Goal: Task Accomplishment & Management: Manage account settings

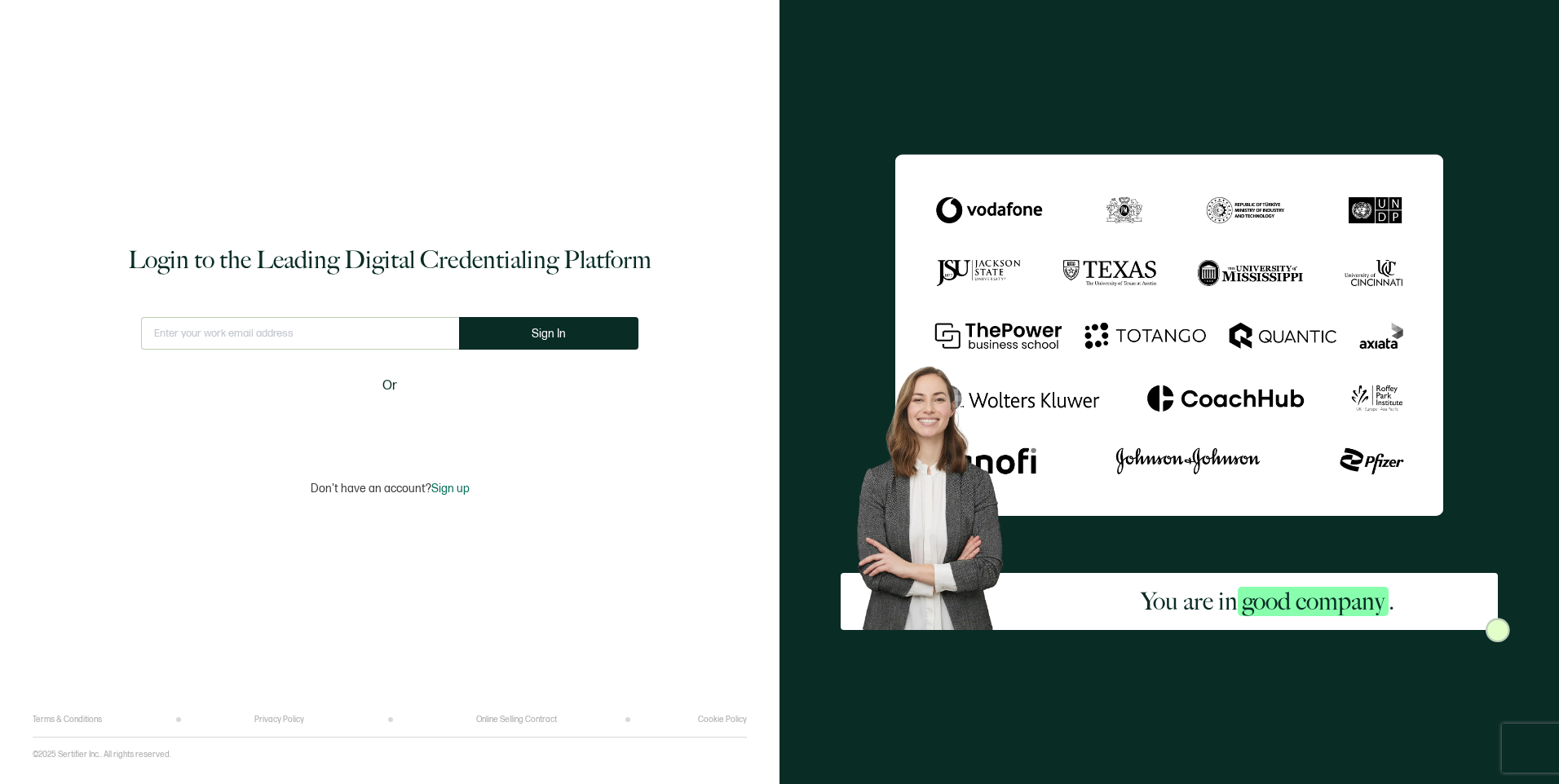
click at [408, 337] on input "text" at bounding box center [300, 334] width 318 height 33
type input "[EMAIL_ADDRESS][DOMAIN_NAME]"
click at [487, 335] on button "Sign In" at bounding box center [549, 334] width 179 height 33
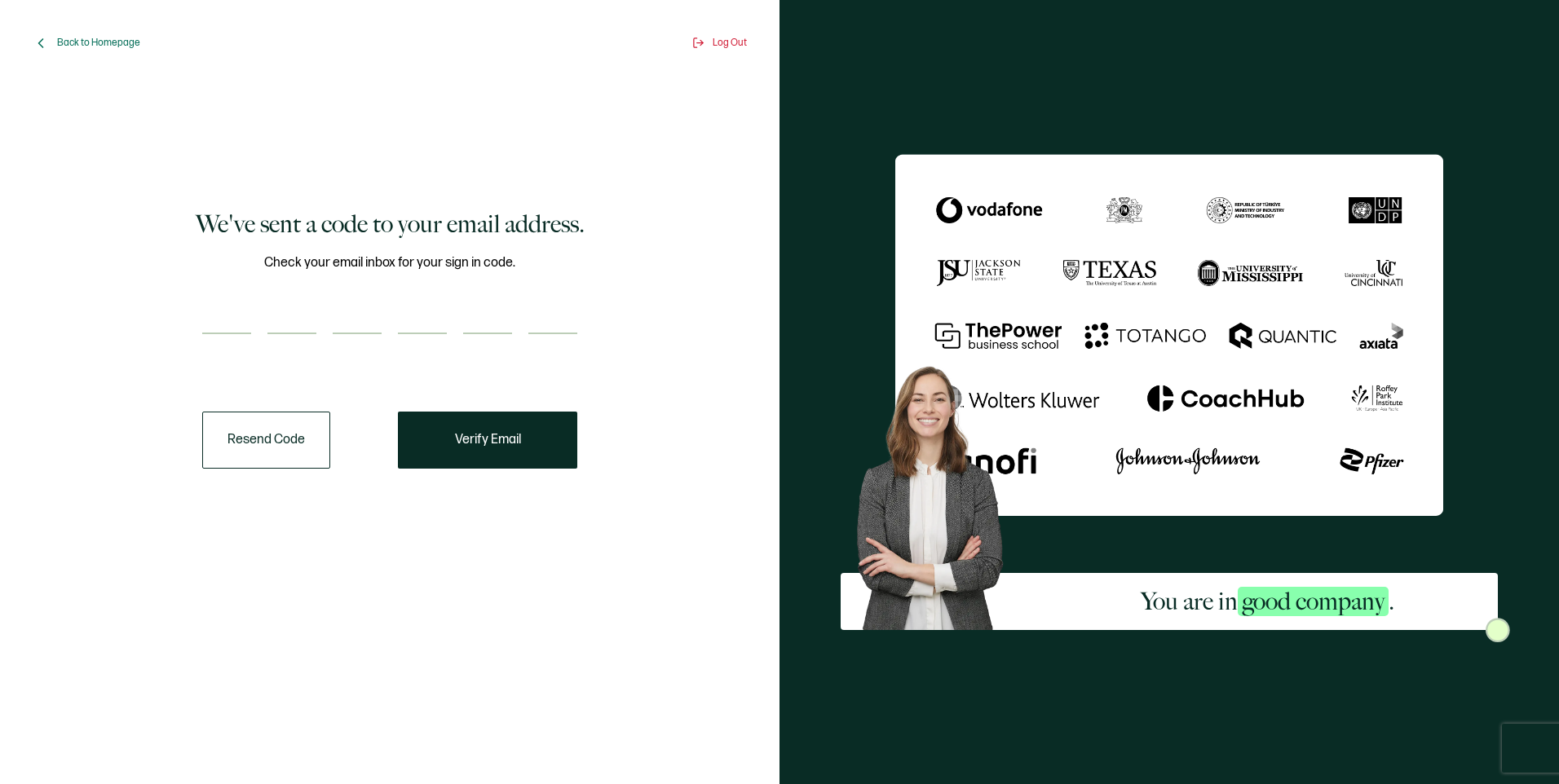
click at [224, 311] on input "number" at bounding box center [227, 318] width 49 height 33
paste input "3"
type input "3"
type input "8"
type input "6"
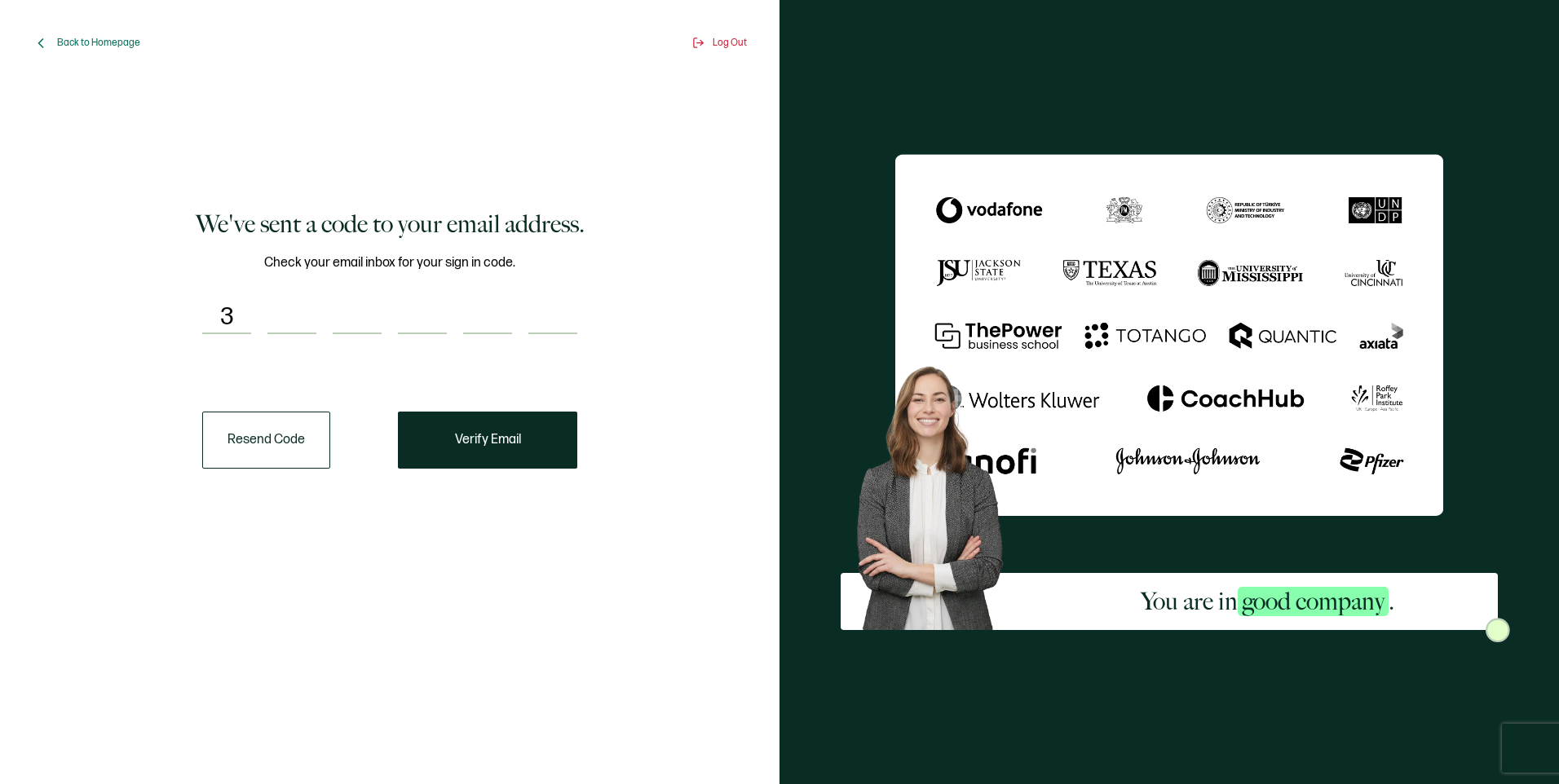
type input "1"
type input "6"
type input "9"
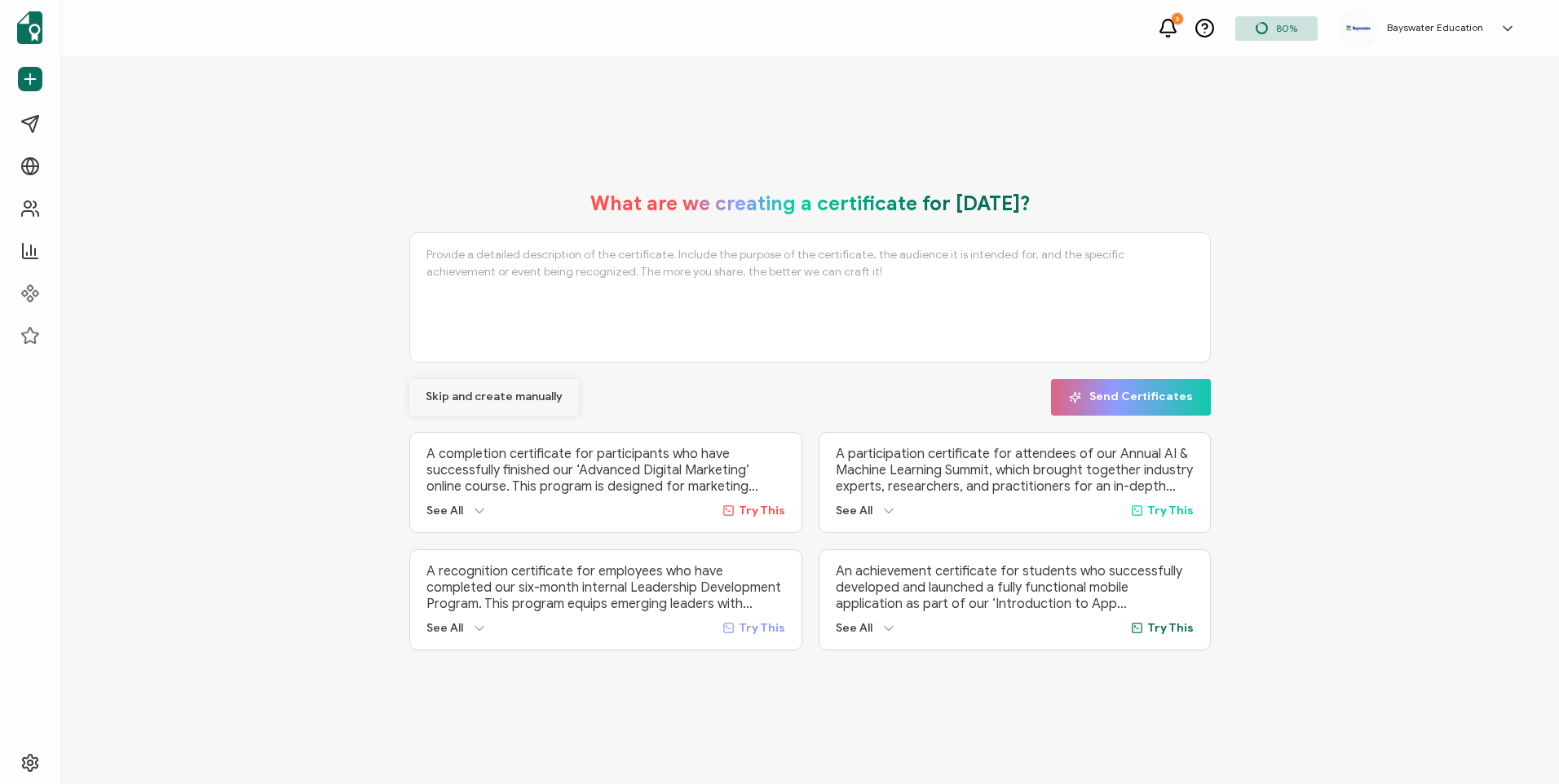
click at [524, 392] on span "Skip and create manually" at bounding box center [494, 397] width 137 height 12
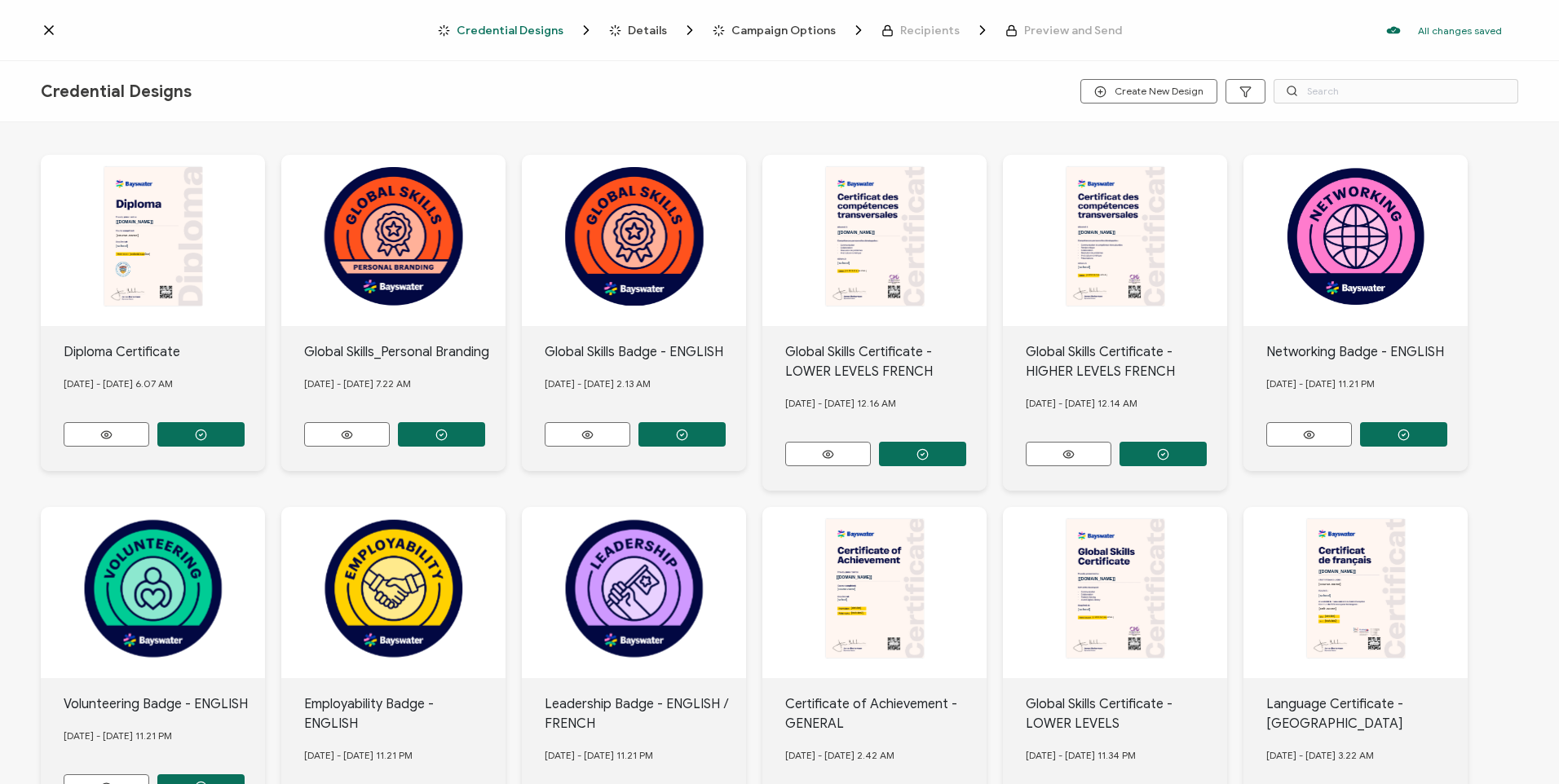
click at [57, 34] on div at bounding box center [239, 30] width 397 height 16
click at [54, 33] on icon at bounding box center [48, 30] width 16 height 16
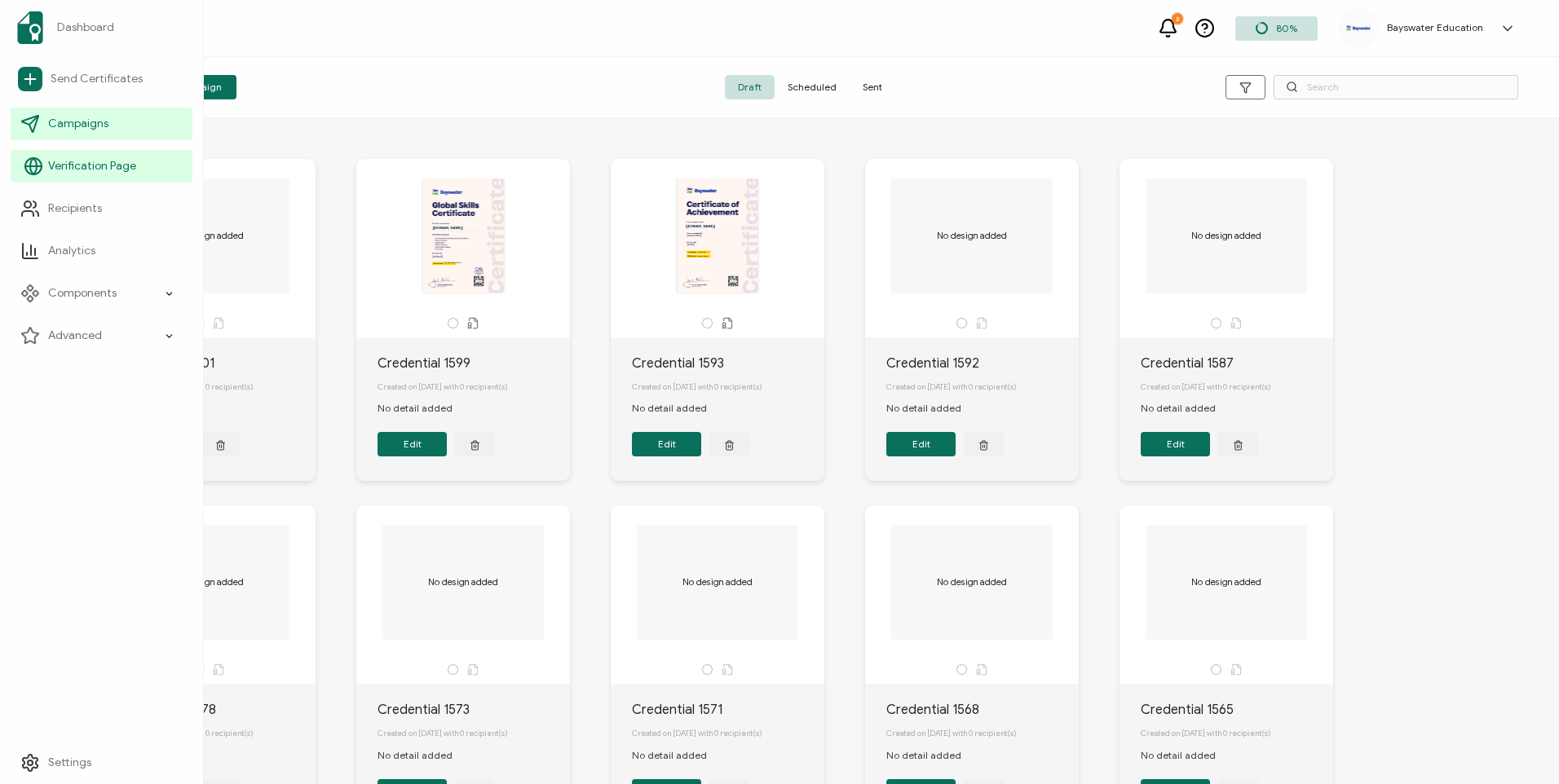
click at [104, 155] on link "Verification Page" at bounding box center [101, 166] width 181 height 33
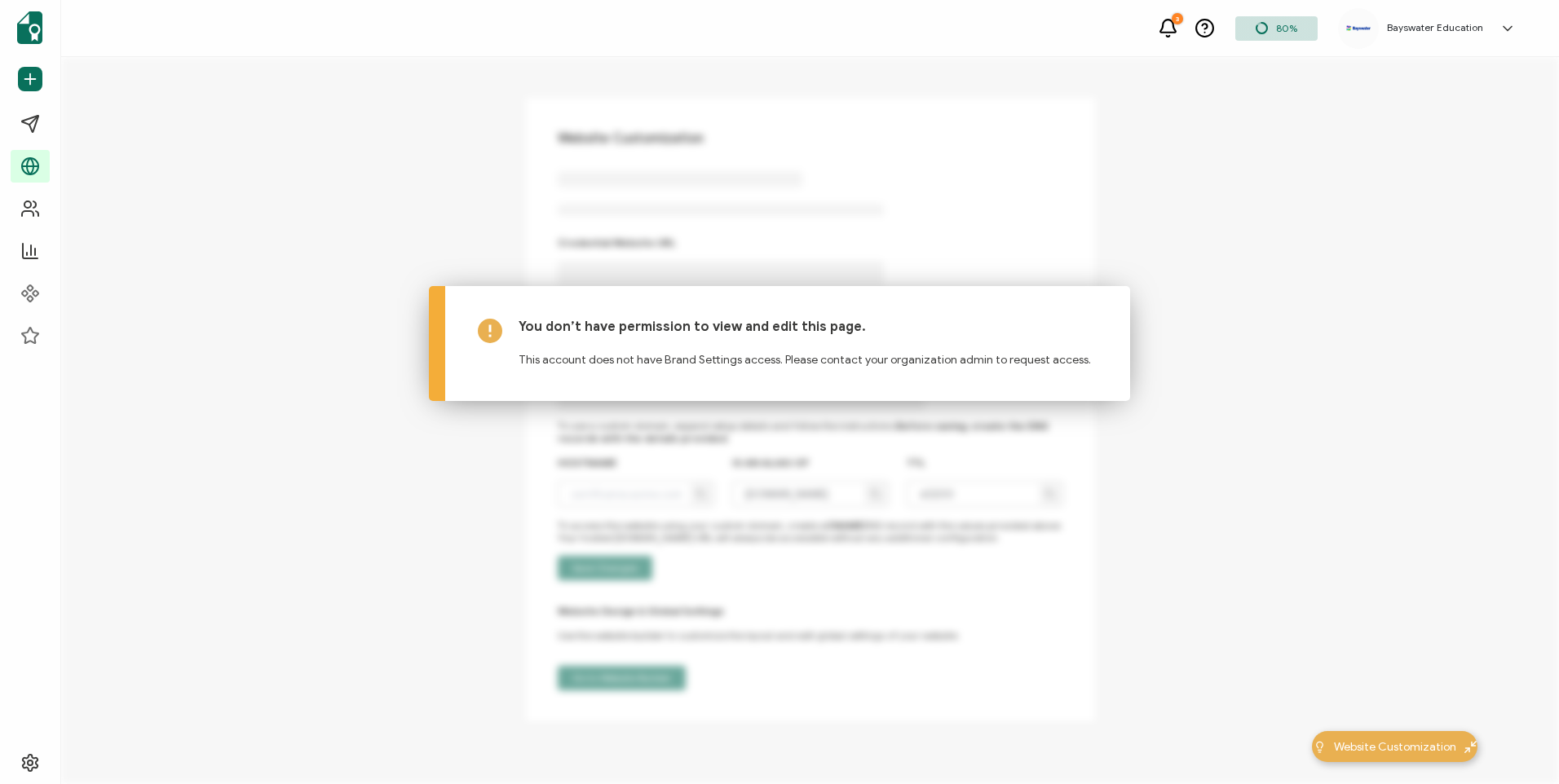
click at [409, 230] on div "Dashboard Send Certificates Campaigns Verification Page Recipients Analytics Co…" at bounding box center [780, 420] width 1559 height 727
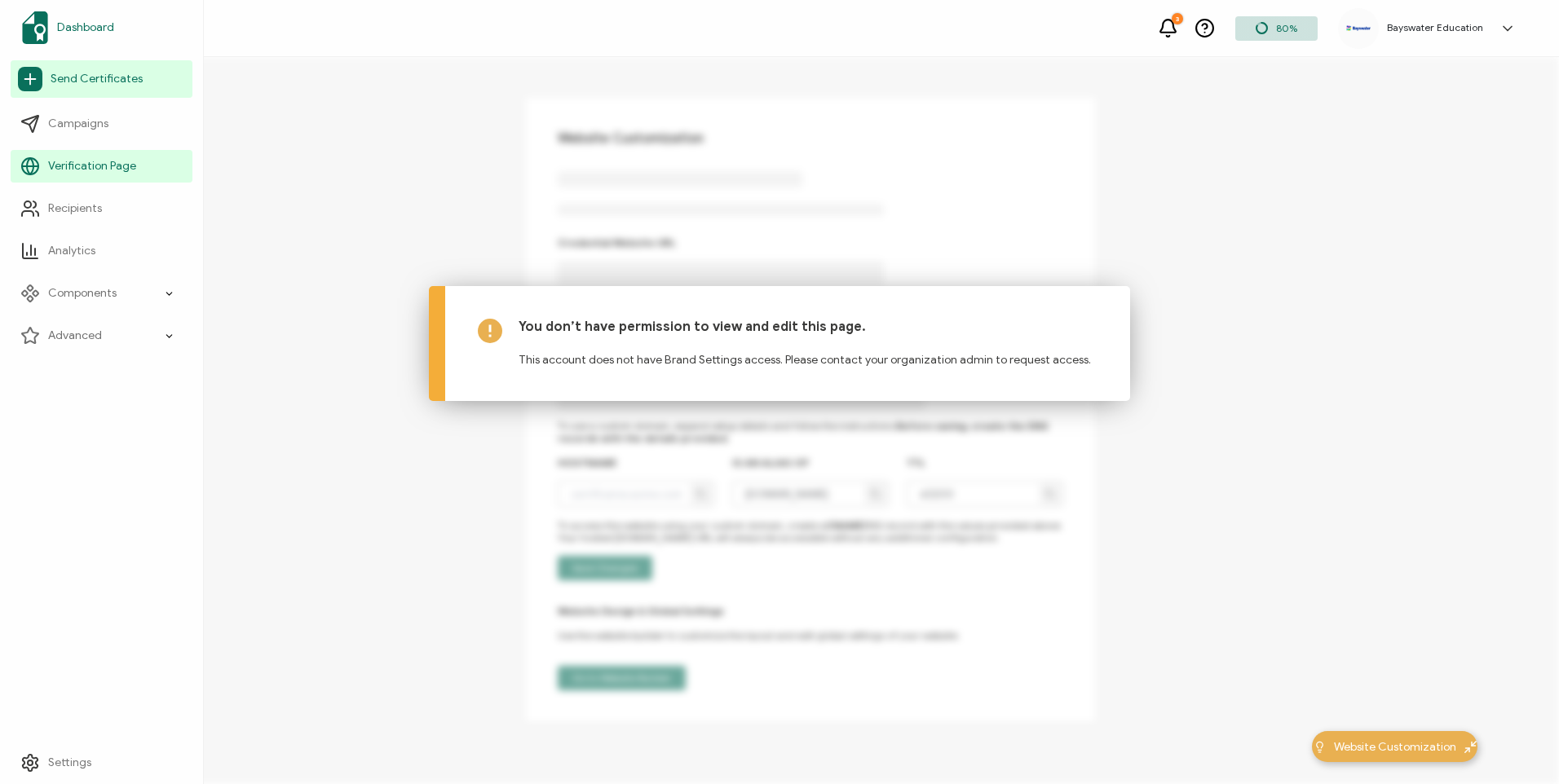
click at [68, 40] on link "Dashboard" at bounding box center [101, 27] width 181 height 45
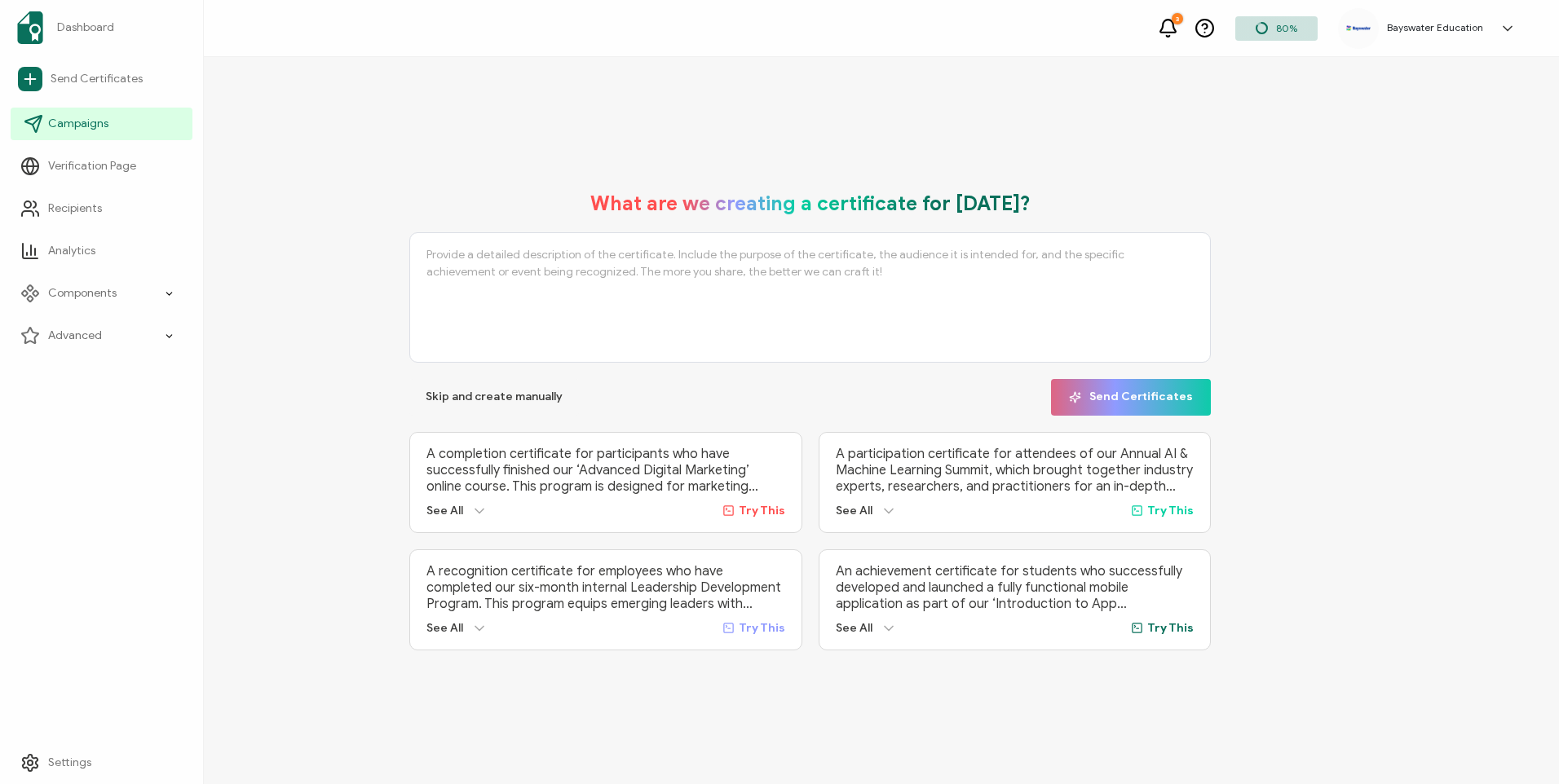
click at [115, 125] on link "Campaigns" at bounding box center [101, 124] width 181 height 33
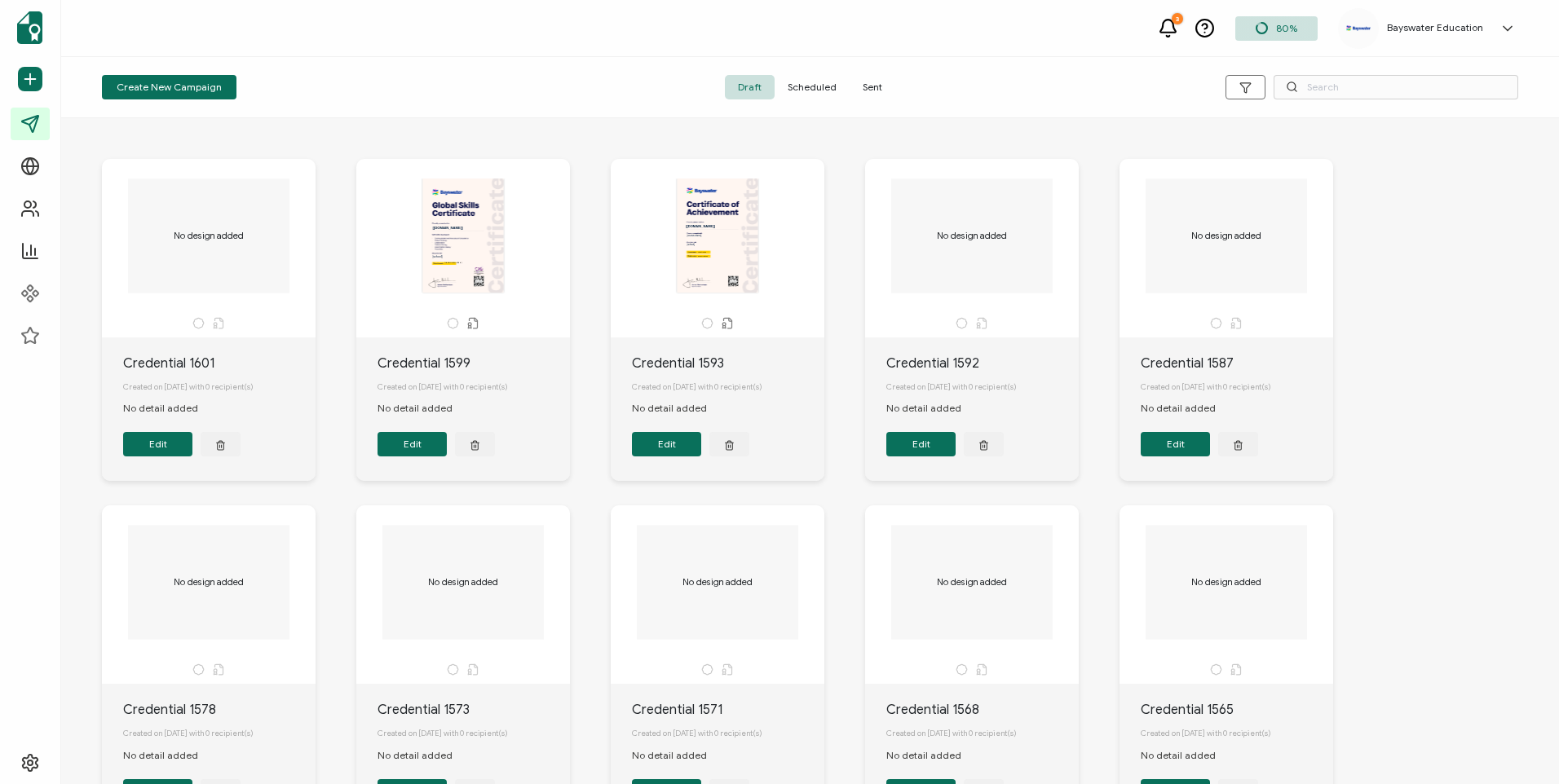
click at [869, 90] on span "Sent" at bounding box center [872, 87] width 45 height 24
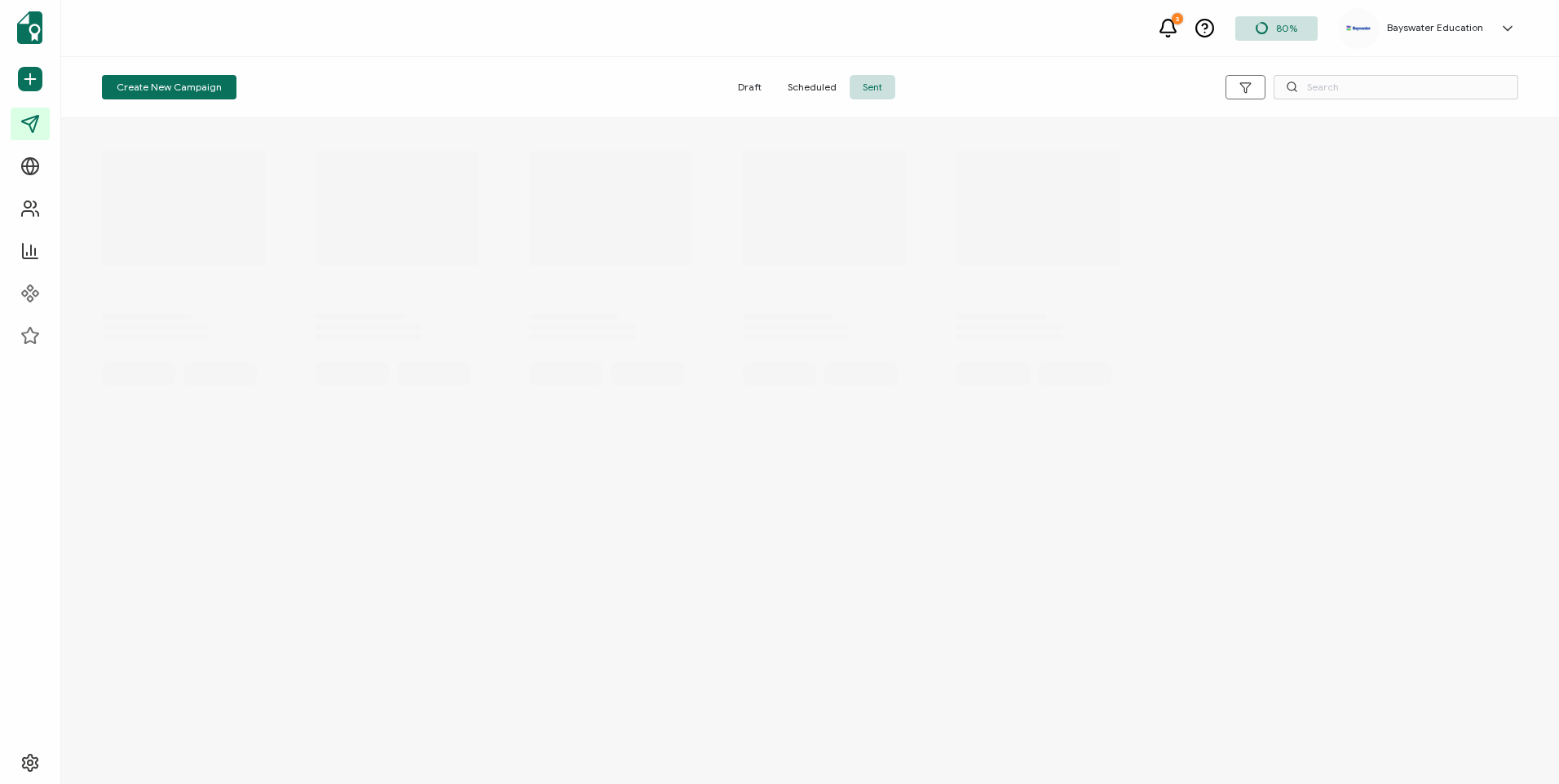
click at [828, 92] on span "Scheduled" at bounding box center [812, 87] width 75 height 24
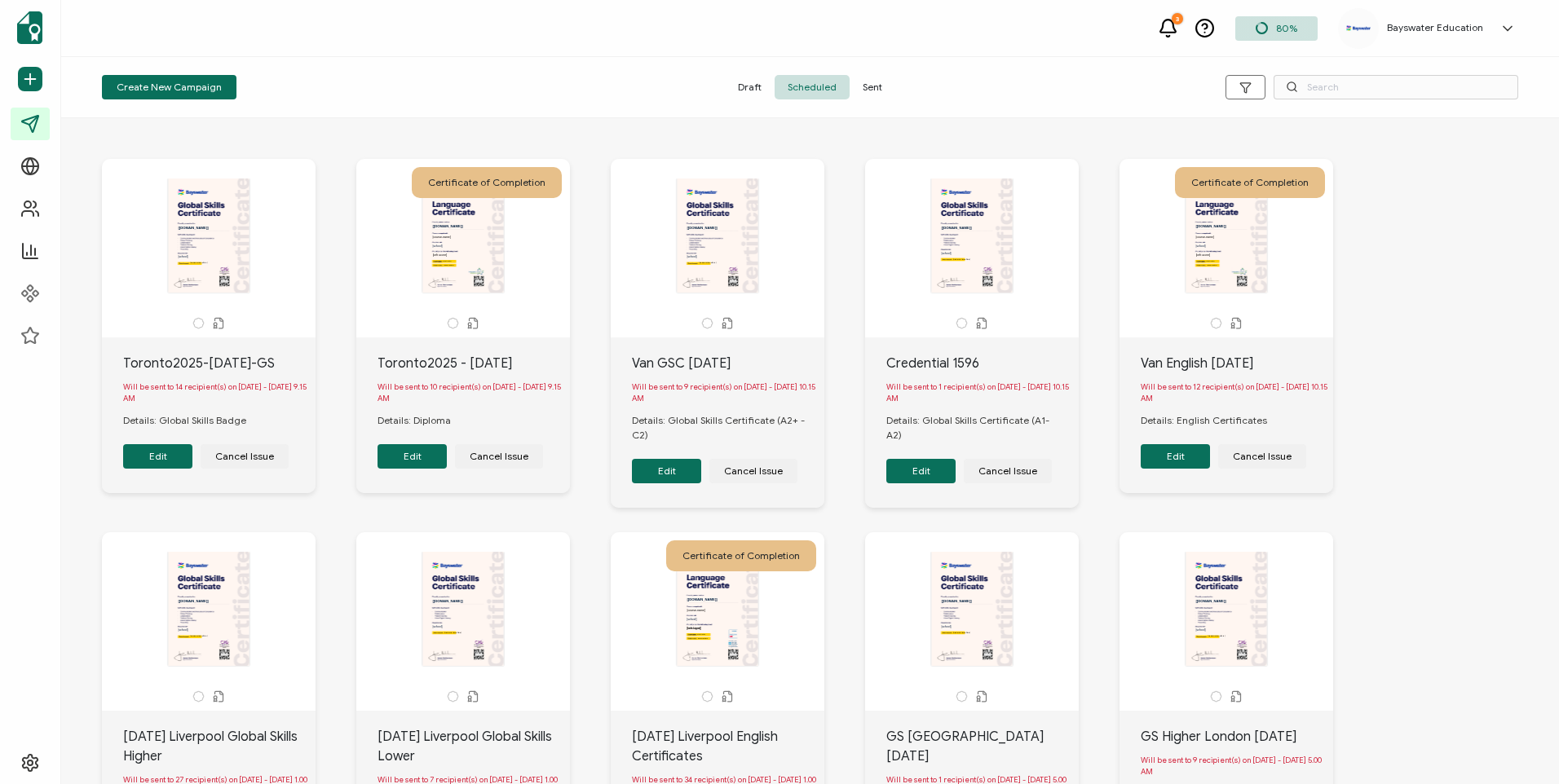
click at [700, 413] on div "Will be sent to 9 recipient(s) on [DATE] - [DATE] 10.15 AM" at bounding box center [727, 392] width 192 height 40
click at [755, 267] on div "The recipient’s full name, which will be automatically filled based on the info…" at bounding box center [717, 235] width 171 height 114
click at [734, 255] on div "The recipient’s full name, which will be automatically filled based on the info…" at bounding box center [717, 235] width 171 height 114
drag, startPoint x: 723, startPoint y: 239, endPoint x: 593, endPoint y: 288, distance: 138.9
click at [593, 288] on div "The recipient’s full name, which will be automatically filled based on the info…" at bounding box center [810, 542] width 1449 height 831
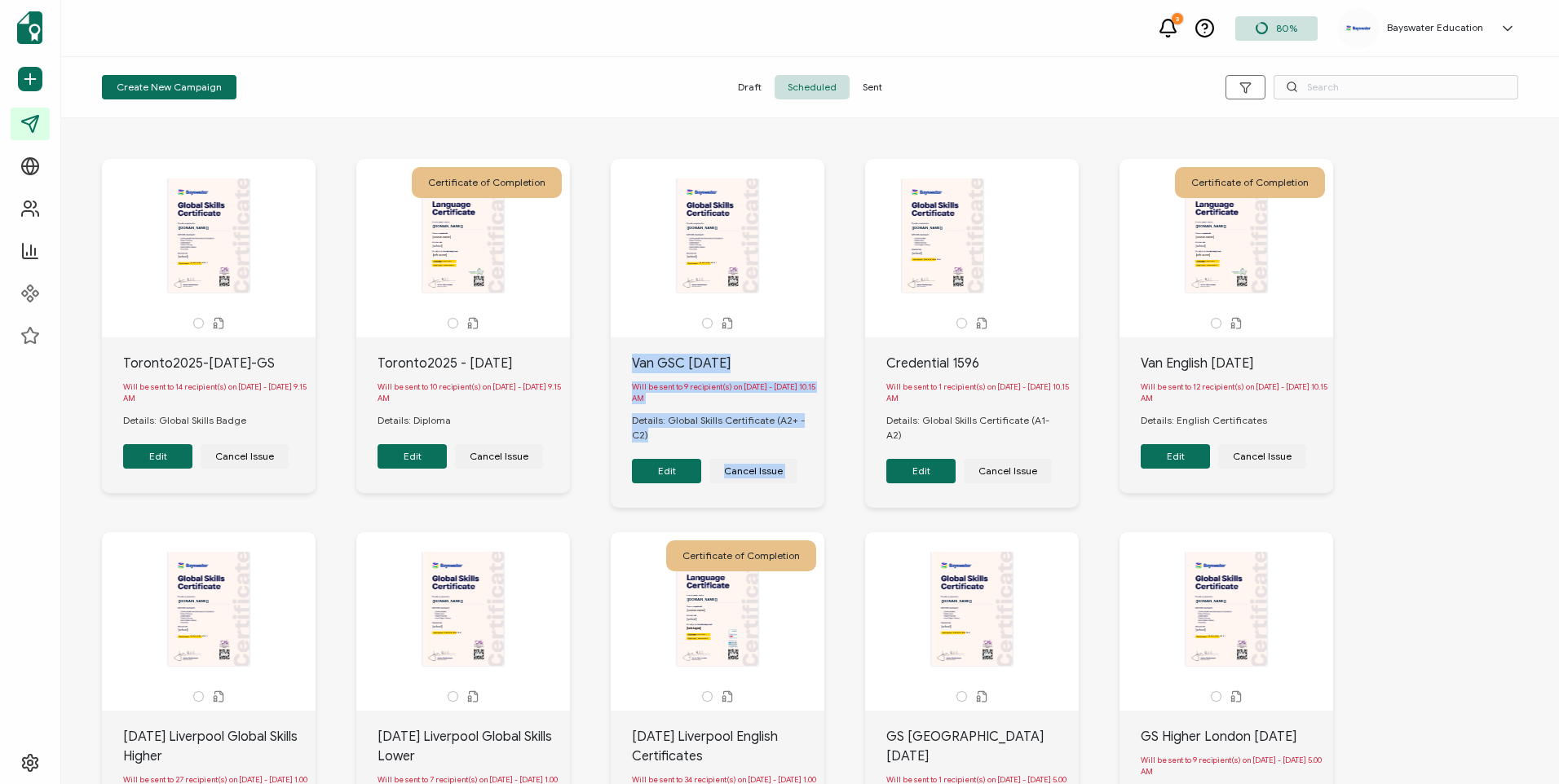
drag, startPoint x: 937, startPoint y: 233, endPoint x: 726, endPoint y: 279, distance: 216.0
click at [726, 279] on div "The recipient’s full name, which will be automatically filled based on the info…" at bounding box center [810, 542] width 1449 height 831
click at [1081, 134] on div "The recipient’s full name, which will be automatically filled based on the info…" at bounding box center [810, 542] width 1449 height 831
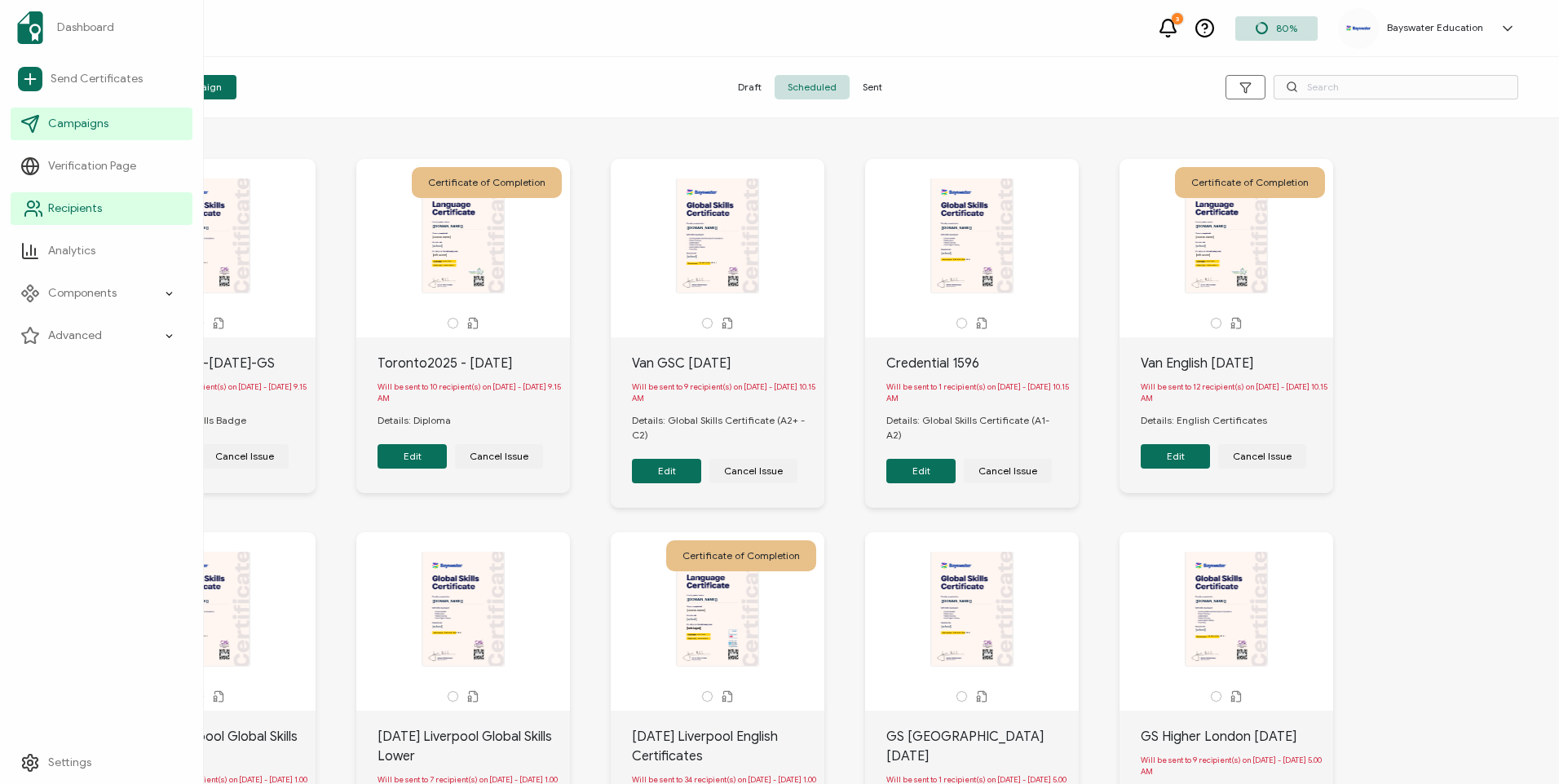
click at [69, 209] on span "Recipients" at bounding box center [75, 208] width 54 height 16
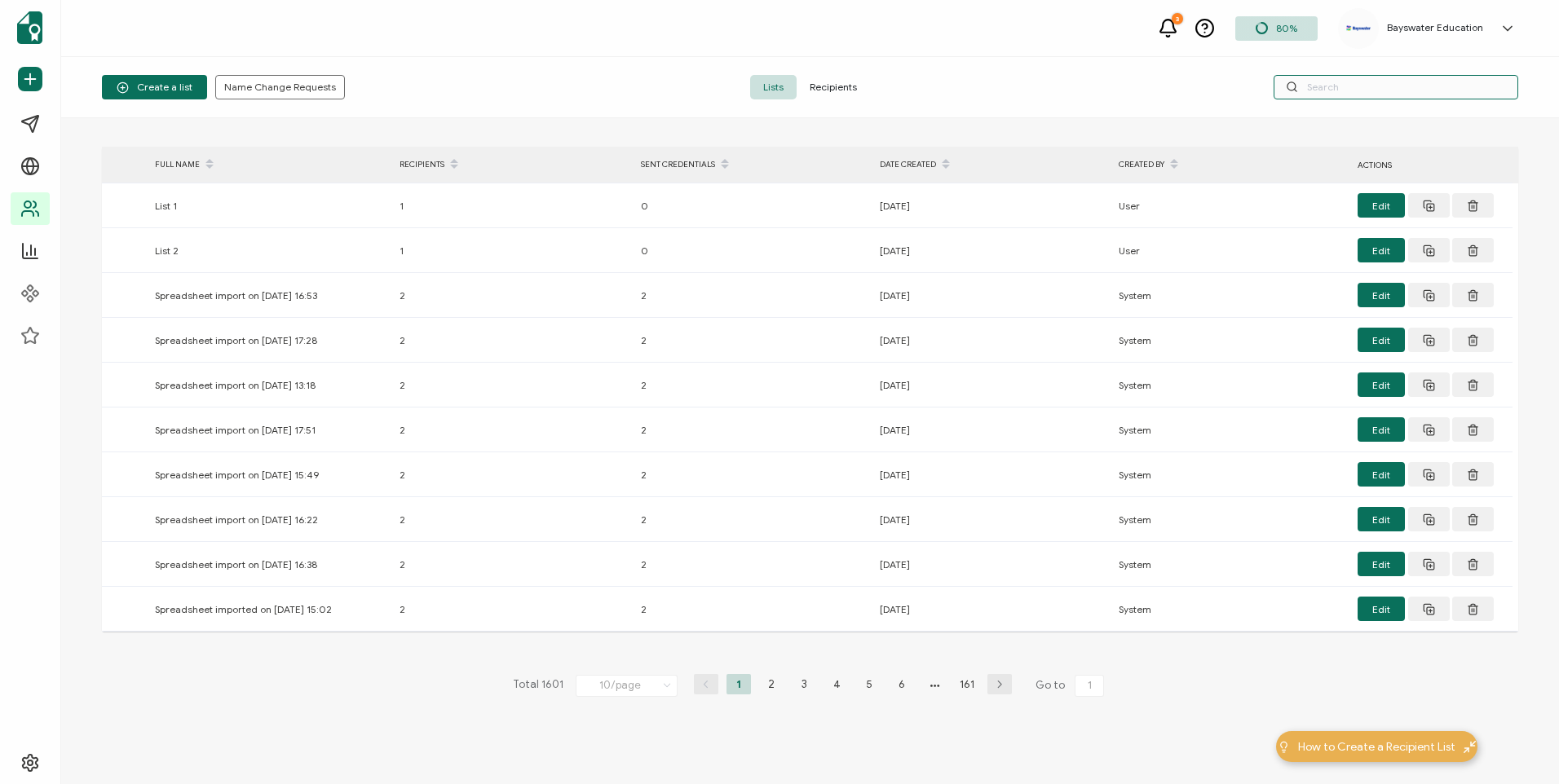
click at [1369, 92] on input "text" at bounding box center [1396, 87] width 245 height 24
type input "Azusa"
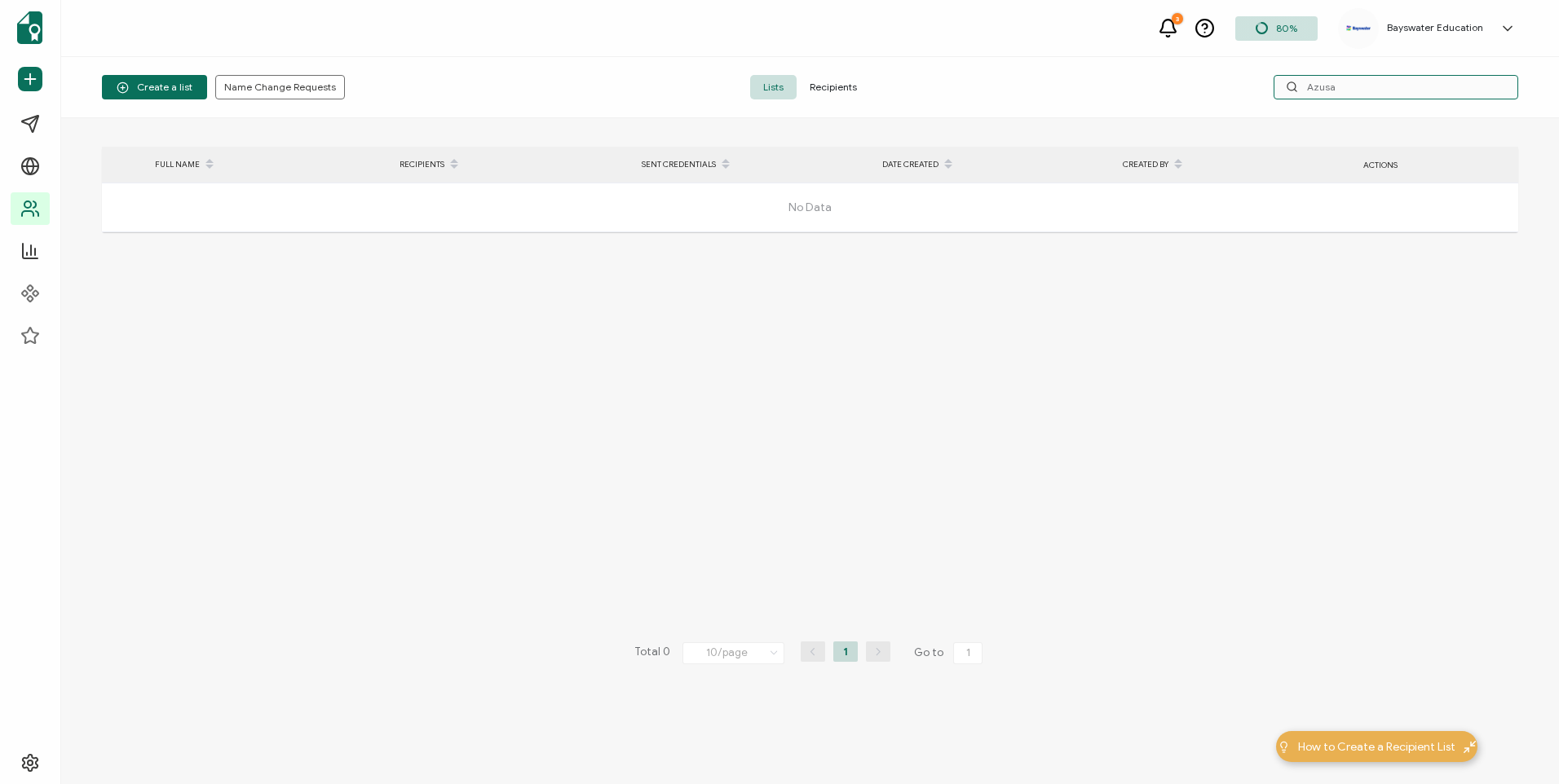
click at [1333, 88] on input "Azusa" at bounding box center [1396, 87] width 245 height 24
click at [807, 91] on span "Recipients" at bounding box center [834, 87] width 73 height 24
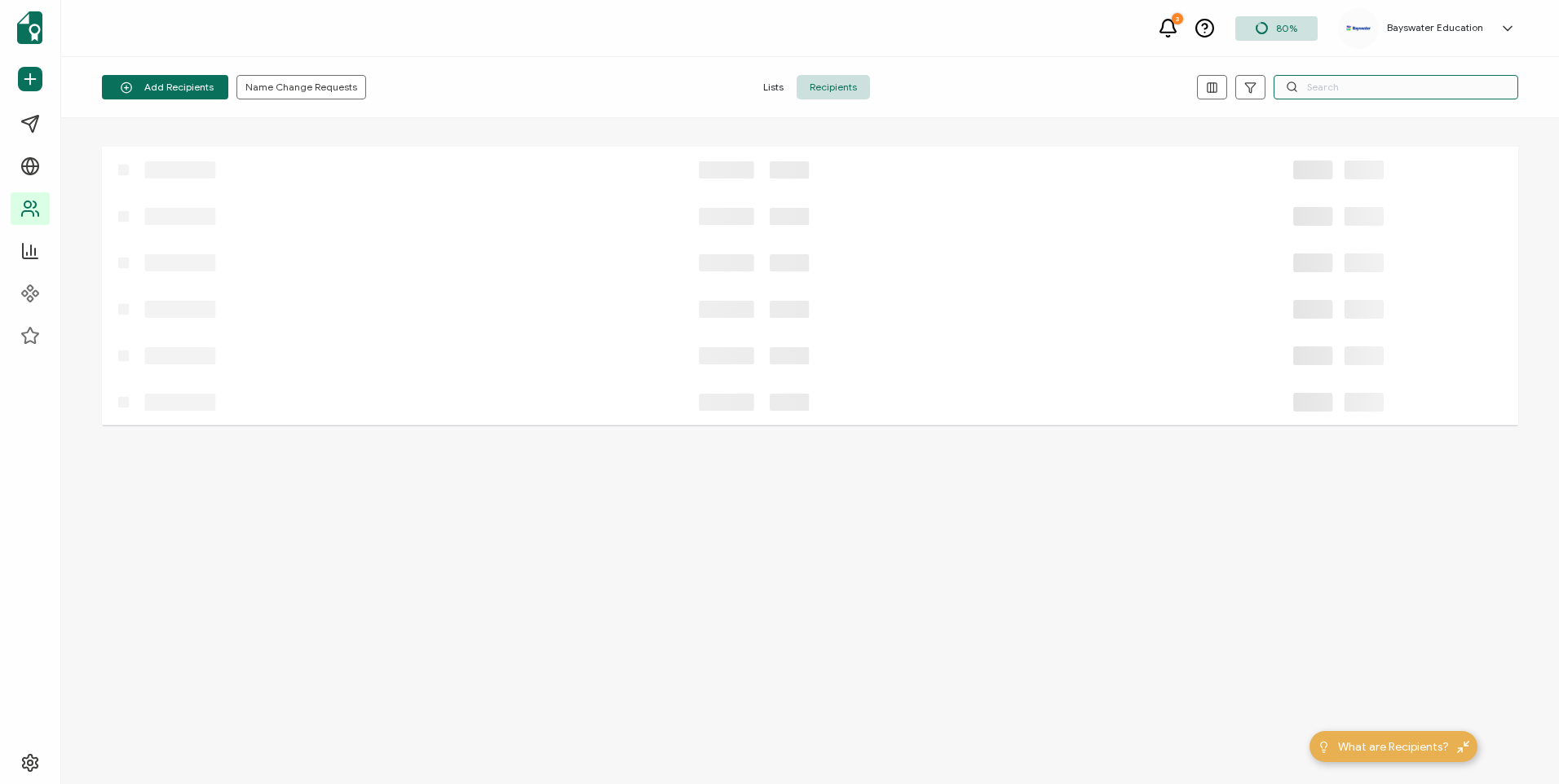
click at [1304, 87] on input "text" at bounding box center [1396, 87] width 245 height 24
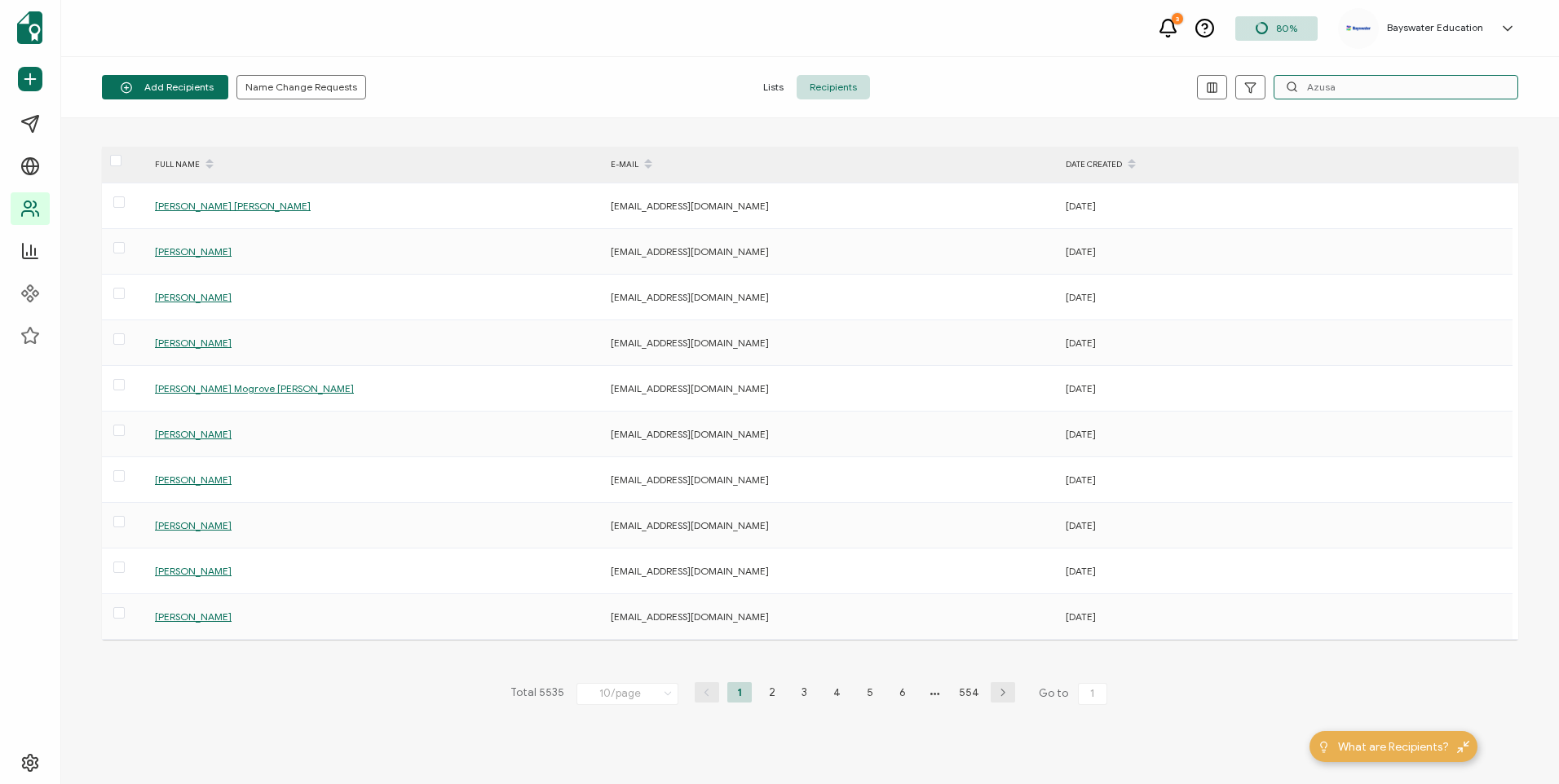
type input "Azusa"
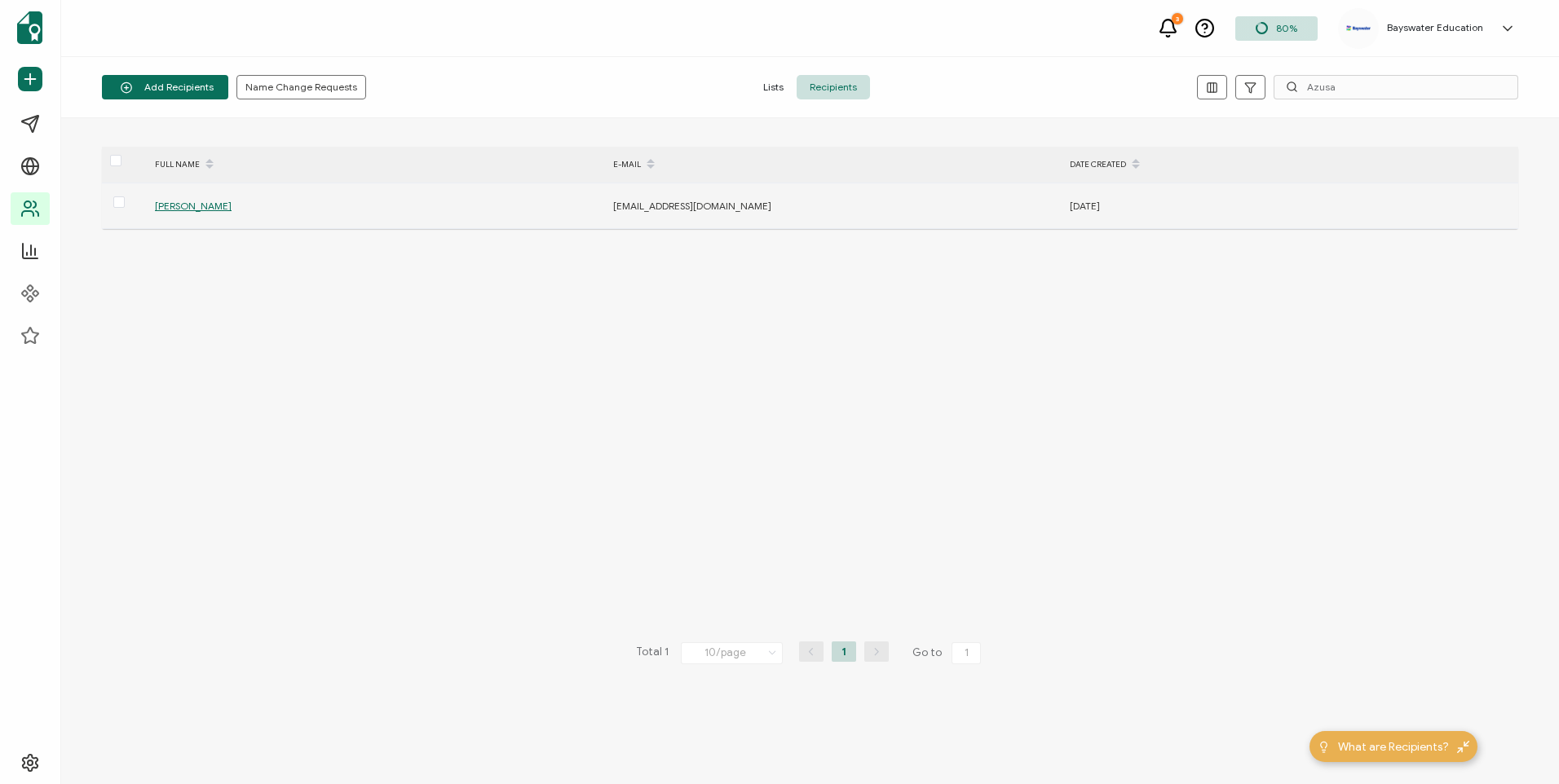
click at [190, 203] on span "[PERSON_NAME]" at bounding box center [193, 205] width 76 height 13
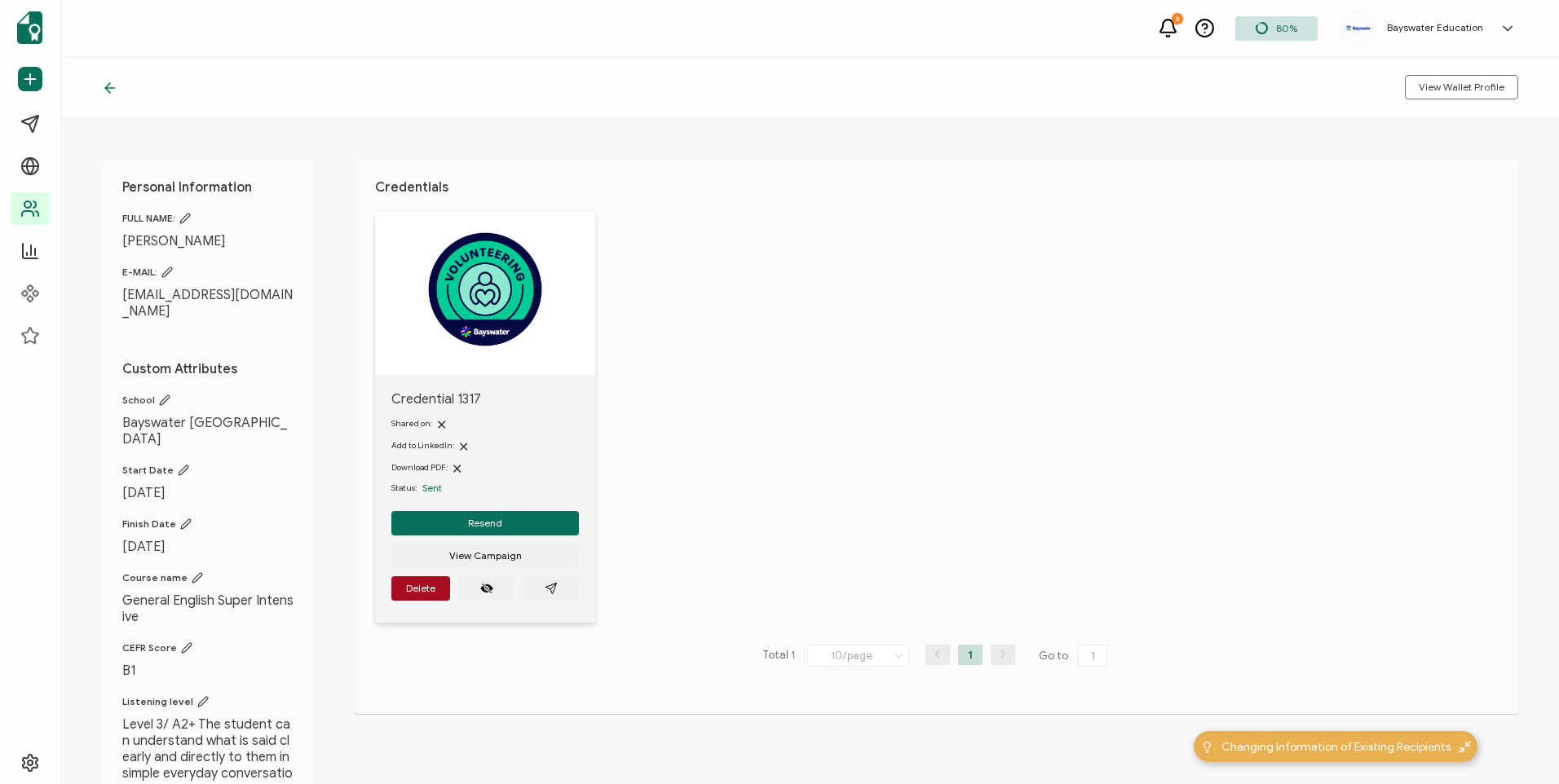
drag, startPoint x: 82, startPoint y: 530, endPoint x: 473, endPoint y: 203, distance: 509.7
